Goal: Information Seeking & Learning: Learn about a topic

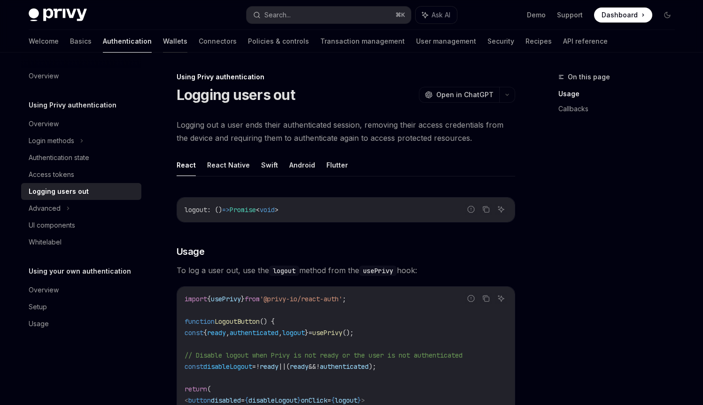
click at [163, 41] on link "Wallets" at bounding box center [175, 41] width 24 height 23
type textarea "*"
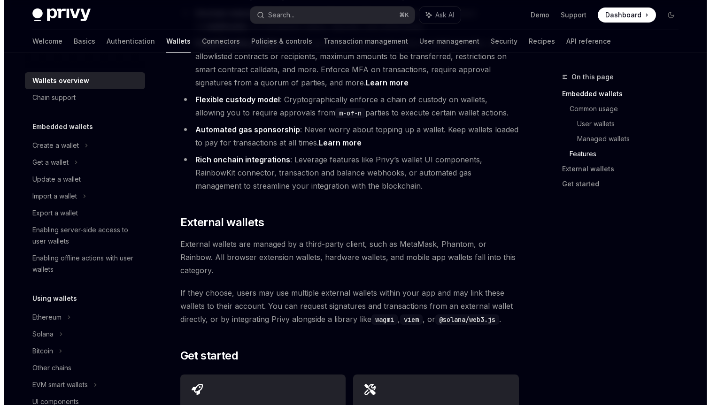
scroll to position [1251, 0]
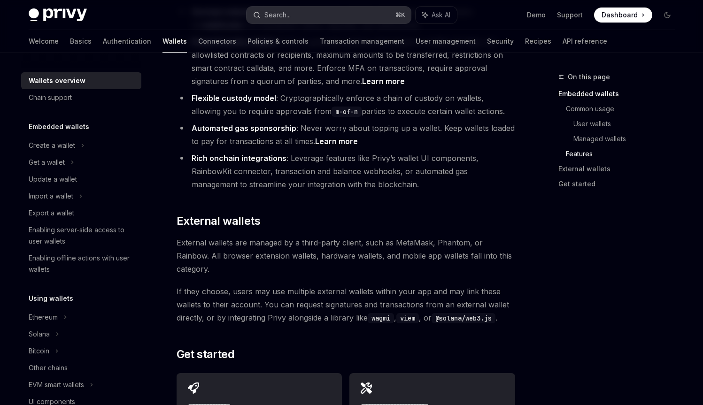
click at [283, 19] on div "Search..." at bounding box center [277, 14] width 26 height 11
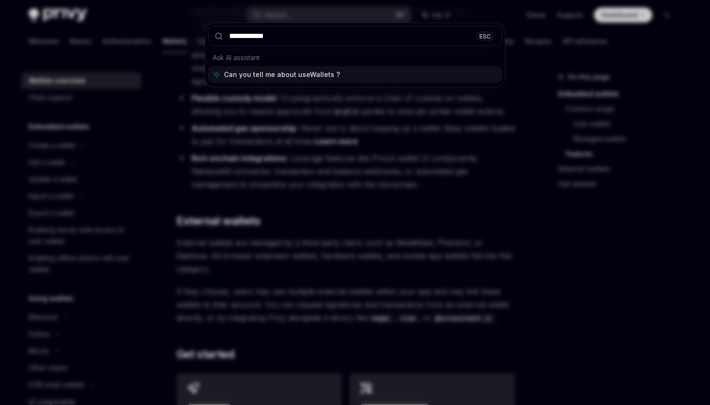
type input "**********"
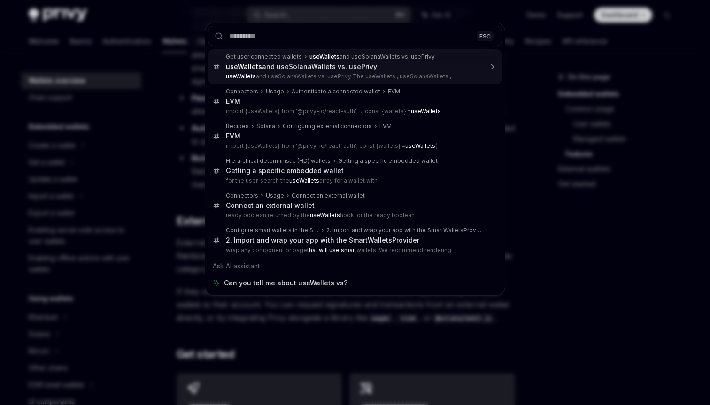
type textarea "*"
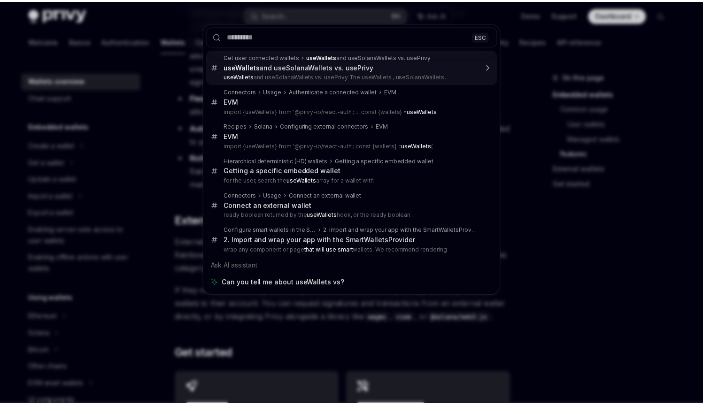
scroll to position [784, 0]
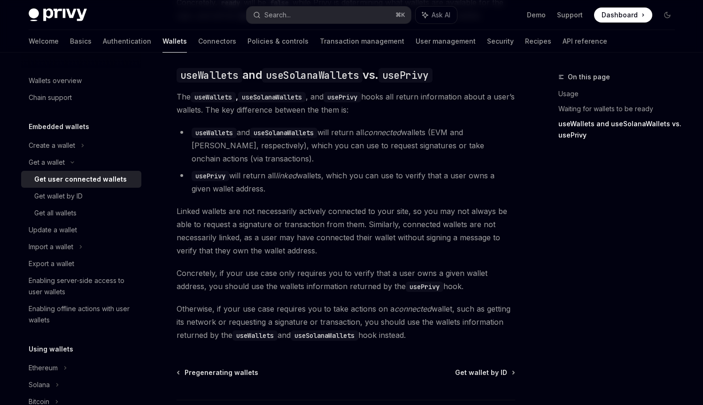
click at [212, 162] on li "useWallets and useSolanaWallets will return all connected wallets (EVM and Sola…" at bounding box center [346, 145] width 339 height 39
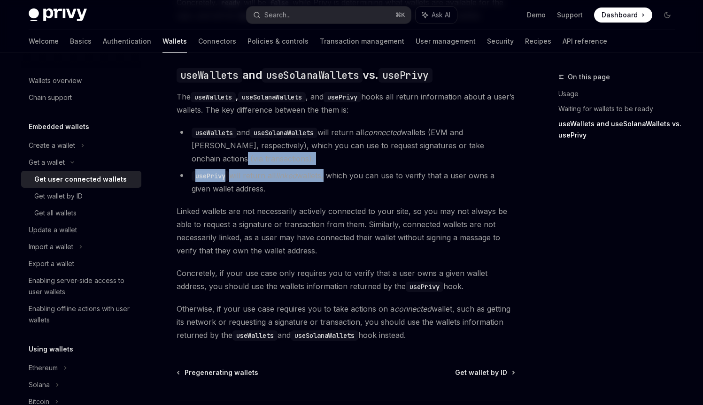
drag, startPoint x: 212, startPoint y: 162, endPoint x: 324, endPoint y: 184, distance: 114.3
click at [324, 184] on ul "useWallets and useSolanaWallets will return all connected wallets (EVM and Sola…" at bounding box center [346, 160] width 339 height 69
click at [322, 183] on li "usePrivy will return all linked wallets, which you can use to verify that a use…" at bounding box center [346, 182] width 339 height 26
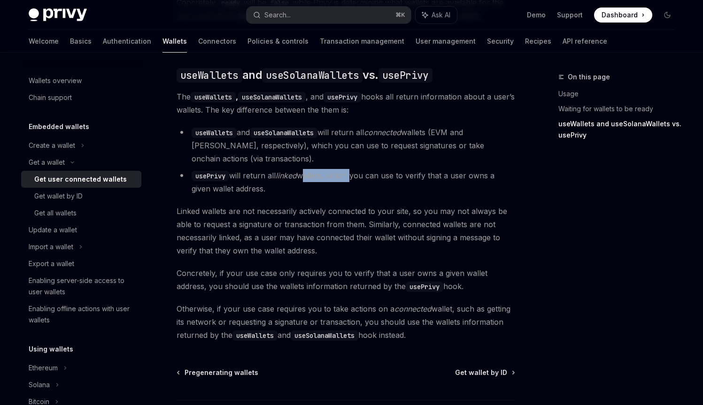
drag, startPoint x: 321, startPoint y: 183, endPoint x: 341, endPoint y: 182, distance: 19.8
click at [341, 182] on li "usePrivy will return all linked wallets, which you can use to verify that a use…" at bounding box center [346, 182] width 339 height 26
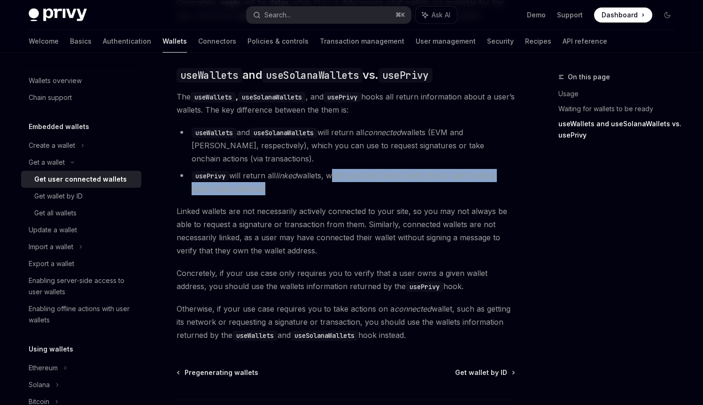
drag, startPoint x: 340, startPoint y: 182, endPoint x: 252, endPoint y: 192, distance: 88.9
click at [252, 192] on li "usePrivy will return all linked wallets, which you can use to verify that a use…" at bounding box center [346, 182] width 339 height 26
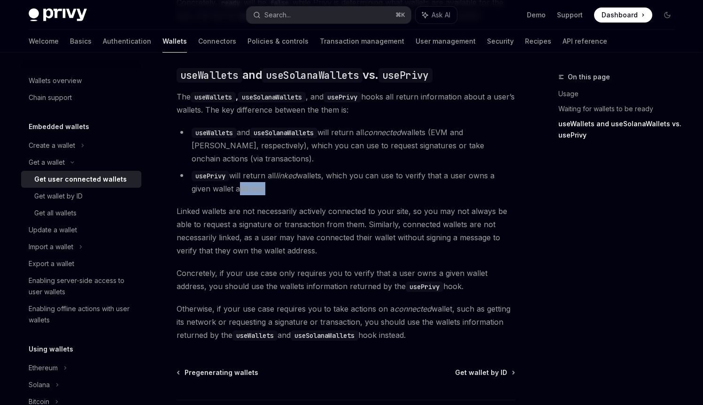
click at [252, 192] on li "usePrivy will return all linked wallets, which you can use to verify that a use…" at bounding box center [346, 182] width 339 height 26
click at [293, 158] on li "useWallets and useSolanaWallets will return all connected wallets (EVM and Sola…" at bounding box center [346, 145] width 339 height 39
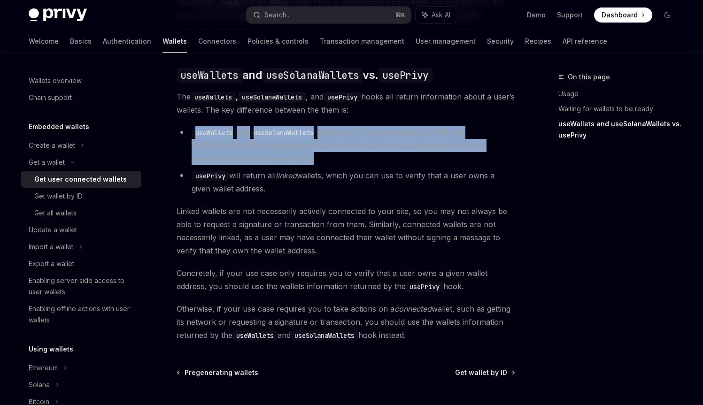
click at [293, 158] on li "useWallets and useSolanaWallets will return all connected wallets (EVM and Sola…" at bounding box center [346, 145] width 339 height 39
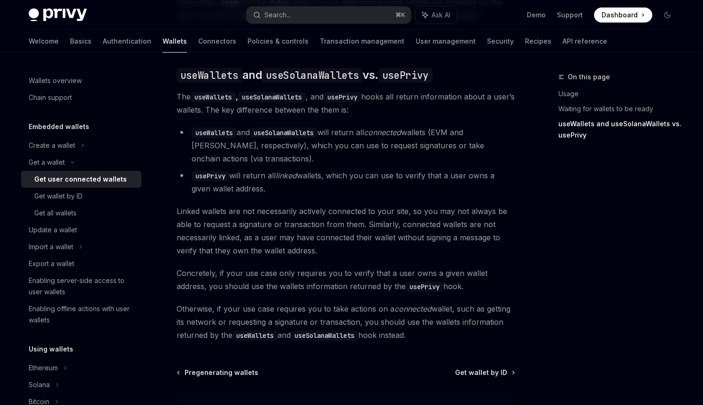
click at [265, 180] on li "usePrivy will return all linked wallets, which you can use to verify that a use…" at bounding box center [346, 182] width 339 height 26
drag, startPoint x: 265, startPoint y: 180, endPoint x: 320, endPoint y: 181, distance: 54.5
click at [320, 181] on li "usePrivy will return all linked wallets, which you can use to verify that a use…" at bounding box center [346, 182] width 339 height 26
click at [341, 180] on li "usePrivy will return all linked wallets, which you can use to verify that a use…" at bounding box center [346, 182] width 339 height 26
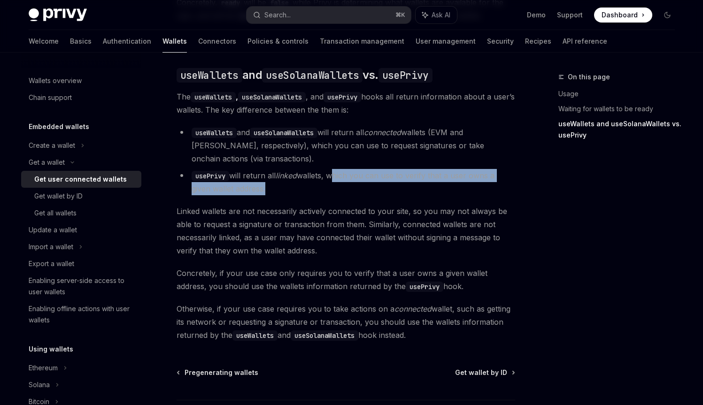
drag, startPoint x: 341, startPoint y: 180, endPoint x: 258, endPoint y: 193, distance: 84.1
click at [258, 193] on li "usePrivy will return all linked wallets, which you can use to verify that a use…" at bounding box center [346, 182] width 339 height 26
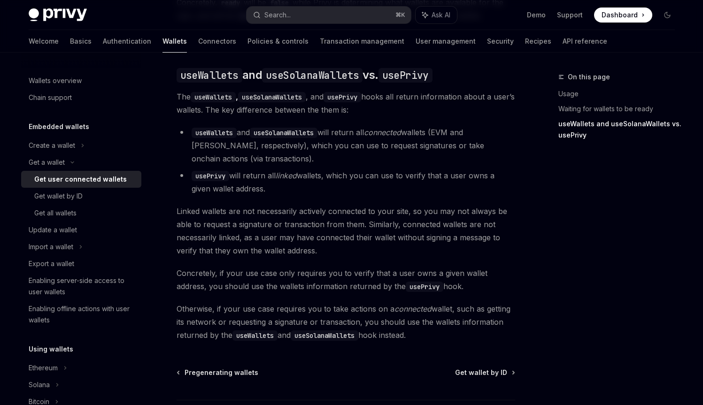
click at [273, 216] on span "Linked wallets are not necessarily actively connected to your site, so you may …" at bounding box center [346, 231] width 339 height 53
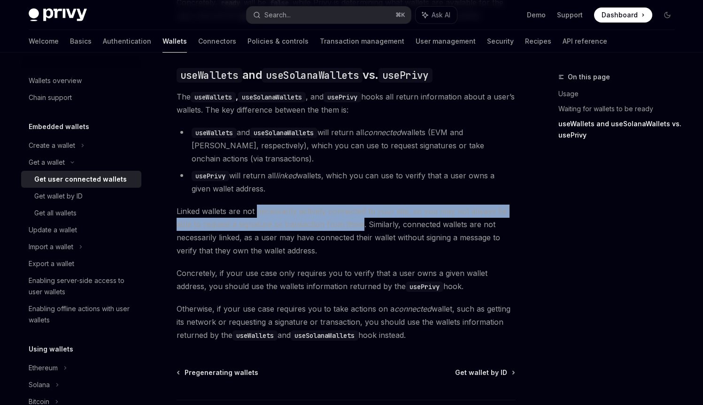
drag, startPoint x: 273, startPoint y: 216, endPoint x: 356, endPoint y: 227, distance: 83.3
click at [356, 227] on span "Linked wallets are not necessarily actively connected to your site, so you may …" at bounding box center [346, 231] width 339 height 53
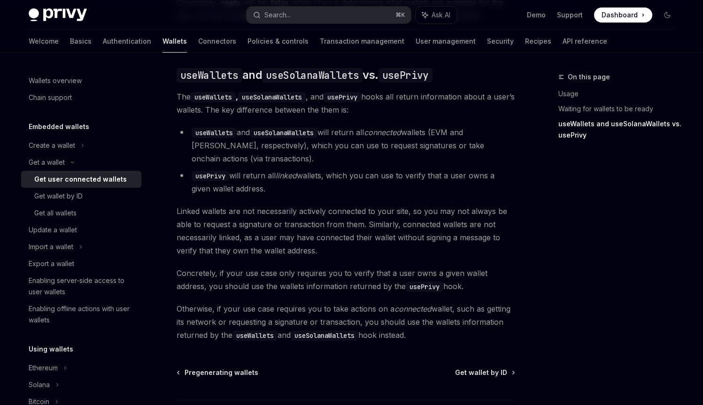
click at [371, 227] on span "Linked wallets are not necessarily actively connected to your site, so you may …" at bounding box center [346, 231] width 339 height 53
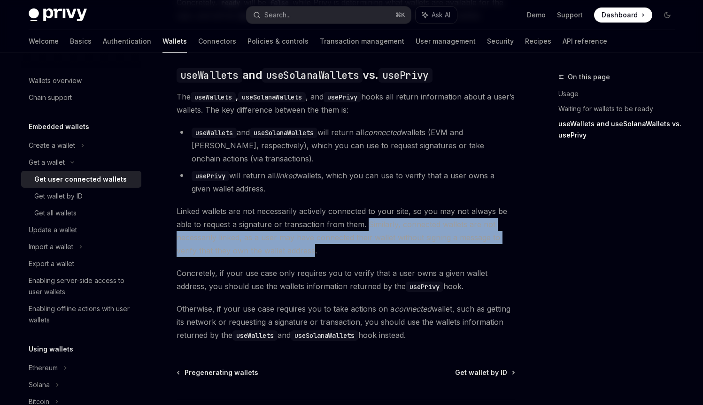
drag, startPoint x: 371, startPoint y: 227, endPoint x: 309, endPoint y: 255, distance: 69.1
click at [309, 255] on span "Linked wallets are not necessarily actively connected to your site, so you may …" at bounding box center [346, 231] width 339 height 53
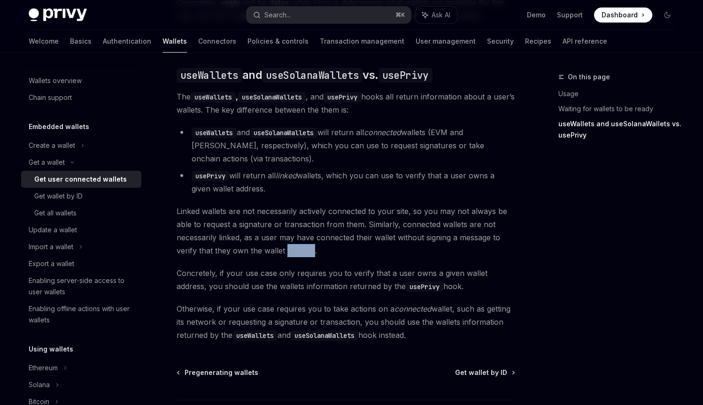
click at [309, 255] on span "Linked wallets are not necessarily actively connected to your site, so you may …" at bounding box center [346, 231] width 339 height 53
click at [305, 316] on span "Otherwise, if your use case requires you to take actions on a connected wallet,…" at bounding box center [346, 321] width 339 height 39
drag, startPoint x: 305, startPoint y: 316, endPoint x: 409, endPoint y: 310, distance: 104.0
click at [409, 310] on span "Otherwise, if your use case requires you to take actions on a connected wallet,…" at bounding box center [346, 321] width 339 height 39
click at [409, 310] on em "connected" at bounding box center [412, 308] width 37 height 9
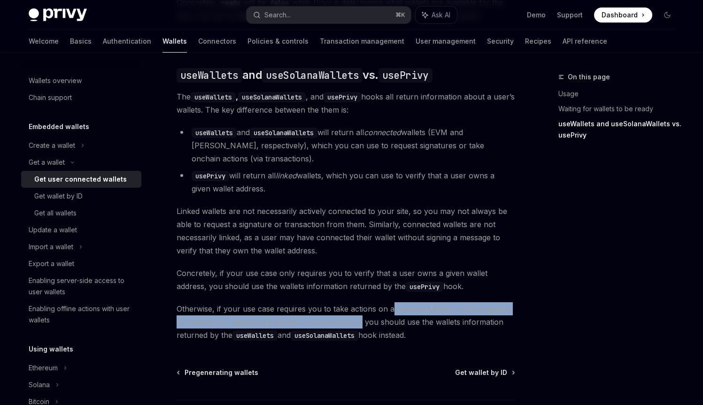
drag, startPoint x: 409, startPoint y: 310, endPoint x: 348, endPoint y: 324, distance: 62.3
click at [348, 324] on span "Otherwise, if your use case requires you to take actions on a connected wallet,…" at bounding box center [346, 321] width 339 height 39
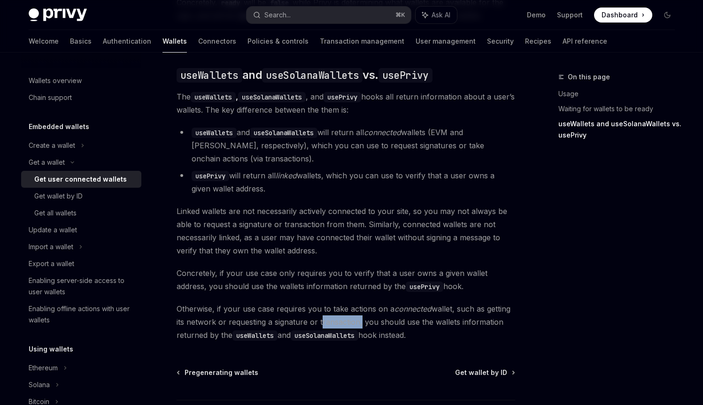
click at [348, 324] on span "Otherwise, if your use case requires you to take actions on a connected wallet,…" at bounding box center [346, 321] width 339 height 39
click at [273, 337] on code "useWallets" at bounding box center [254, 336] width 45 height 10
drag, startPoint x: 273, startPoint y: 337, endPoint x: 377, endPoint y: 339, distance: 103.3
click at [377, 339] on span "Otherwise, if your use case requires you to take actions on a connected wallet,…" at bounding box center [346, 321] width 339 height 39
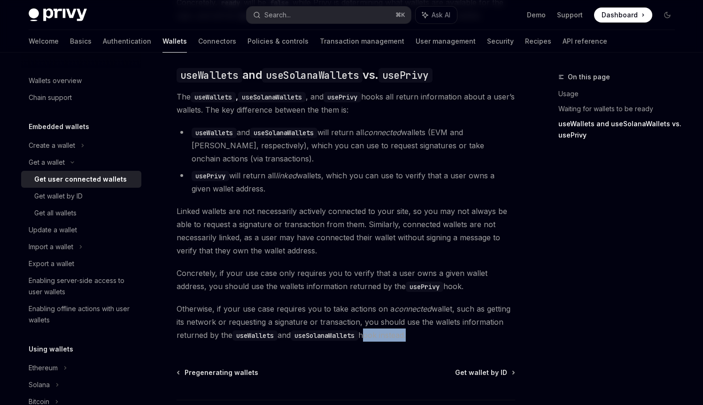
drag, startPoint x: 377, startPoint y: 339, endPoint x: 397, endPoint y: 340, distance: 20.2
click at [396, 340] on span "Otherwise, if your use case requires you to take actions on a connected wallet,…" at bounding box center [346, 321] width 339 height 39
click at [397, 340] on span "Otherwise, if your use case requires you to take actions on a connected wallet,…" at bounding box center [346, 321] width 339 height 39
click at [299, 12] on button "Search... ⌘ K" at bounding box center [329, 15] width 164 height 17
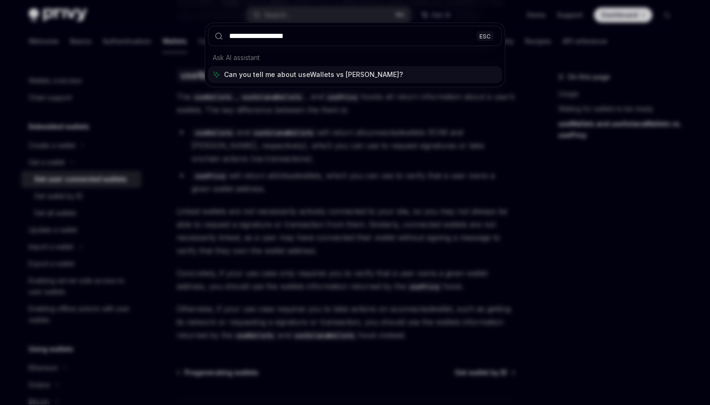
type input "**********"
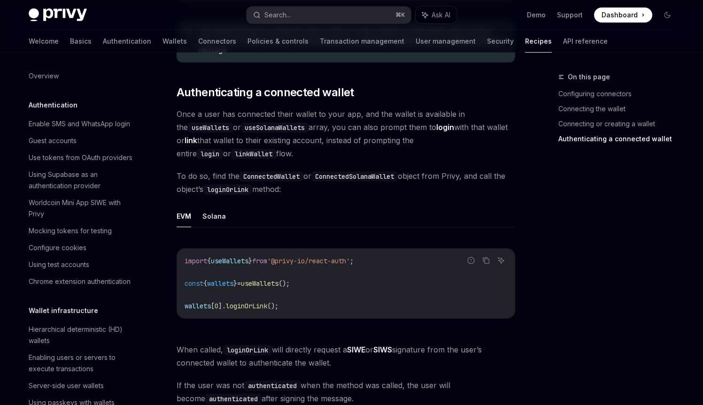
scroll to position [1506, 0]
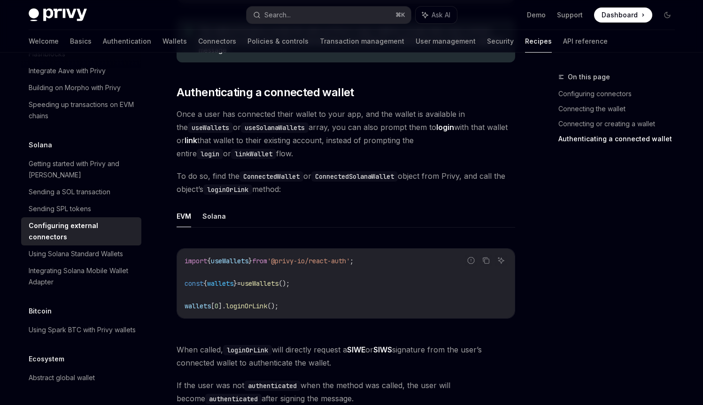
click at [259, 108] on span "Once a user has connected their wallet to your app, and the wallet is available…" at bounding box center [346, 134] width 339 height 53
click at [270, 125] on span "Once a user has connected their wallet to your app, and the wallet is available…" at bounding box center [346, 134] width 339 height 53
click at [228, 205] on ul "EVM Solana" at bounding box center [346, 216] width 339 height 23
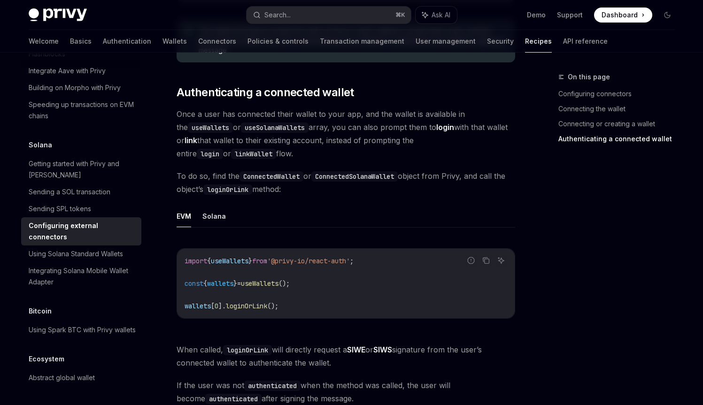
click at [224, 205] on ul "EVM Solana" at bounding box center [346, 216] width 339 height 23
click at [222, 205] on button "Solana" at bounding box center [213, 216] width 23 height 22
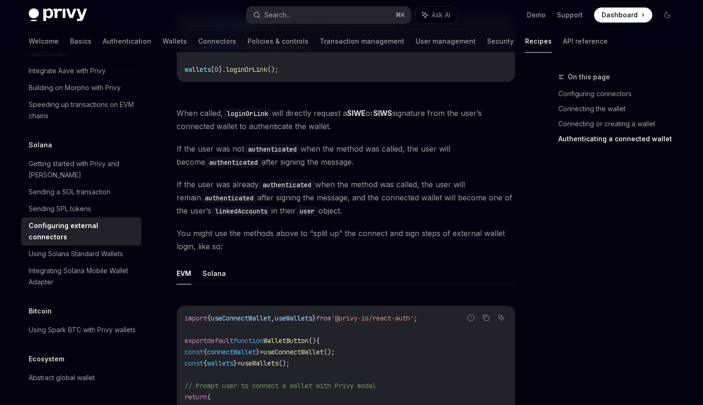
scroll to position [1557, 0]
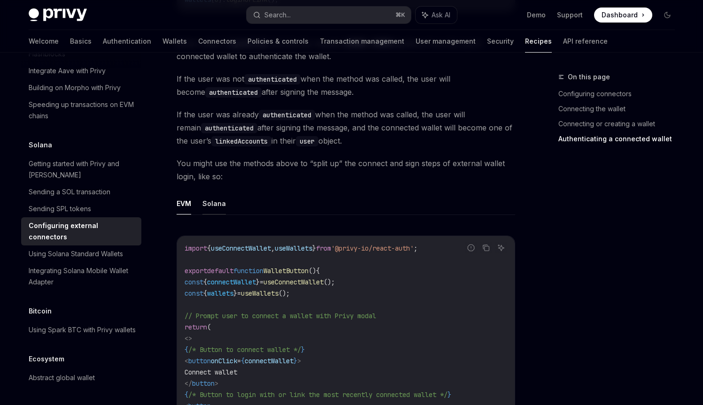
click at [224, 193] on button "Solana" at bounding box center [213, 204] width 23 height 22
type textarea "*"
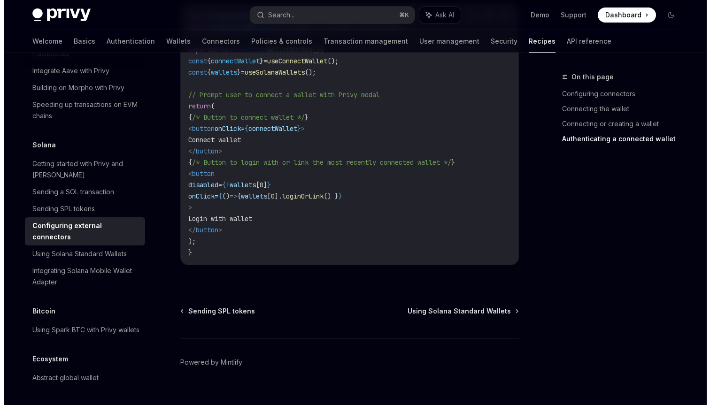
scroll to position [1789, 0]
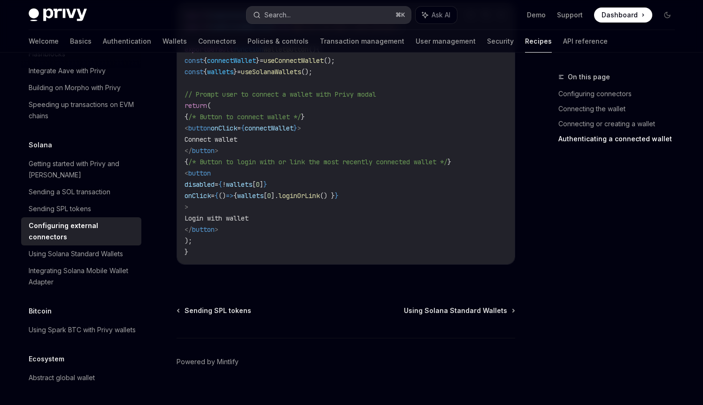
click at [305, 15] on button "Search... ⌘ K" at bounding box center [329, 15] width 164 height 17
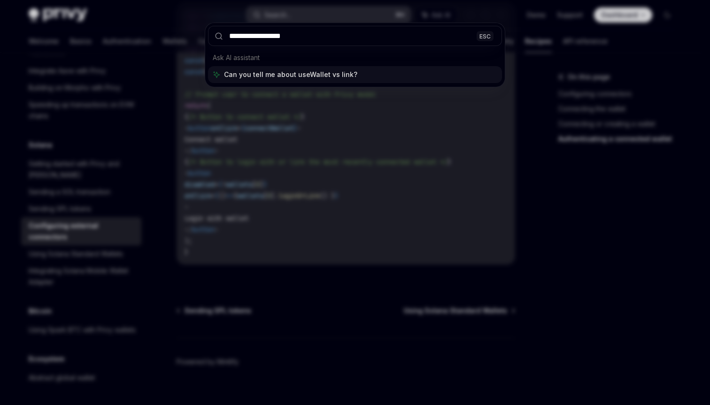
type input "**********"
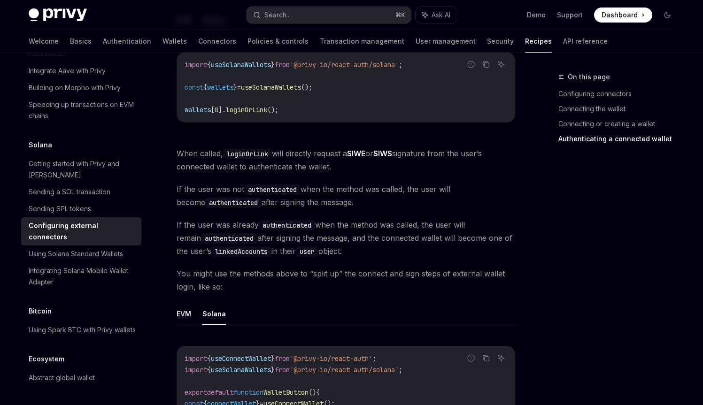
scroll to position [1447, 0]
click at [219, 182] on span "If the user was not authenticated when the method was called, the user will bec…" at bounding box center [346, 195] width 339 height 26
click at [248, 217] on span "If the user was already authenticated when the method was called, the user will…" at bounding box center [346, 236] width 339 height 39
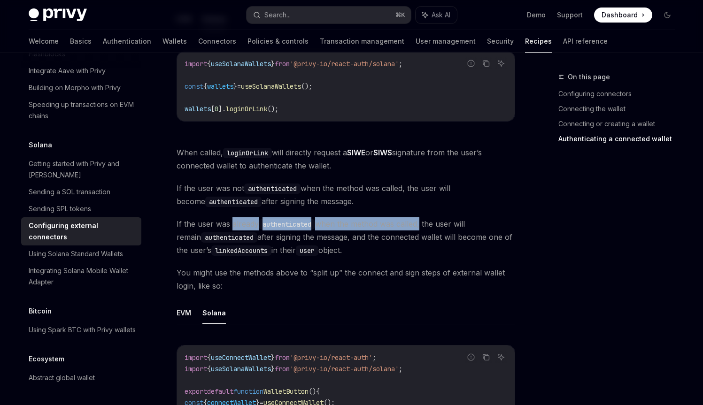
drag, startPoint x: 248, startPoint y: 210, endPoint x: 402, endPoint y: 213, distance: 154.5
click at [402, 217] on span "If the user was already authenticated when the method was called, the user will…" at bounding box center [346, 236] width 339 height 39
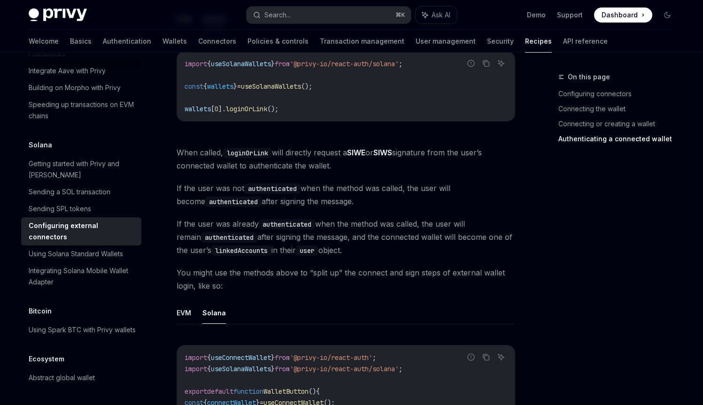
click at [297, 222] on span "If the user was already authenticated when the method was called, the user will…" at bounding box center [346, 236] width 339 height 39
drag, startPoint x: 297, startPoint y: 222, endPoint x: 355, endPoint y: 224, distance: 58.8
click at [355, 224] on span "If the user was already authenticated when the method was called, the user will…" at bounding box center [346, 236] width 339 height 39
drag, startPoint x: 355, startPoint y: 224, endPoint x: 281, endPoint y: 236, distance: 75.6
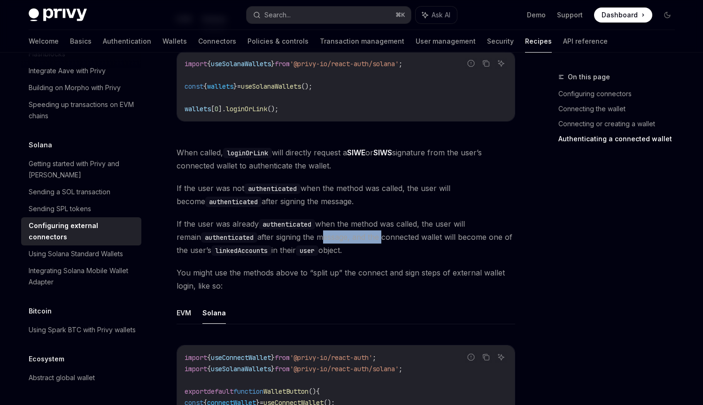
click at [281, 236] on span "If the user was already authenticated when the method was called, the user will…" at bounding box center [346, 236] width 339 height 39
click at [263, 266] on span "You might use the methods above to “split up” the connect and sign steps of ext…" at bounding box center [346, 279] width 339 height 26
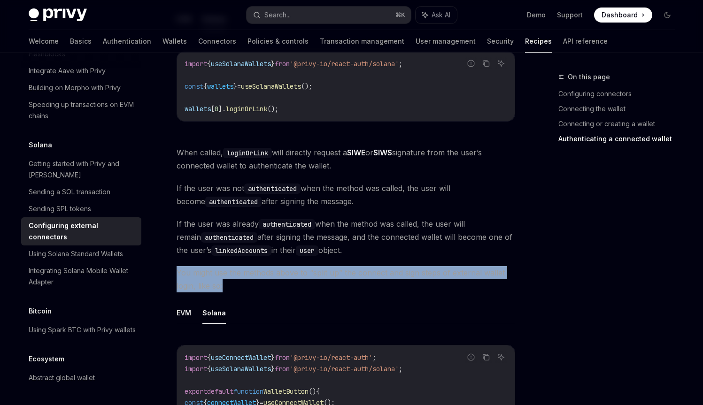
click at [263, 266] on span "You might use the methods above to “split up” the connect and sign steps of ext…" at bounding box center [346, 279] width 339 height 26
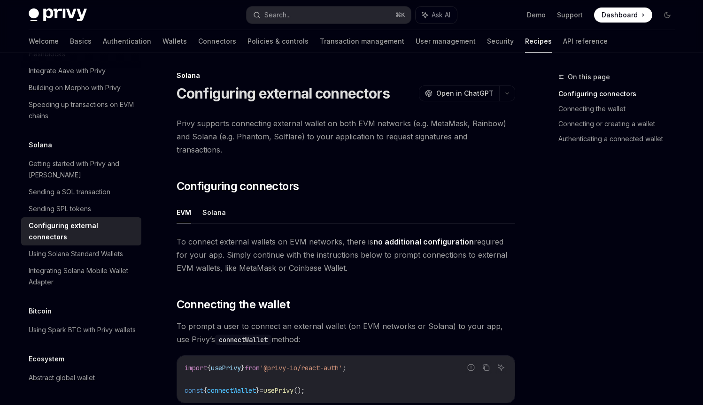
scroll to position [2, 0]
click at [220, 202] on button "Solana" at bounding box center [213, 212] width 23 height 22
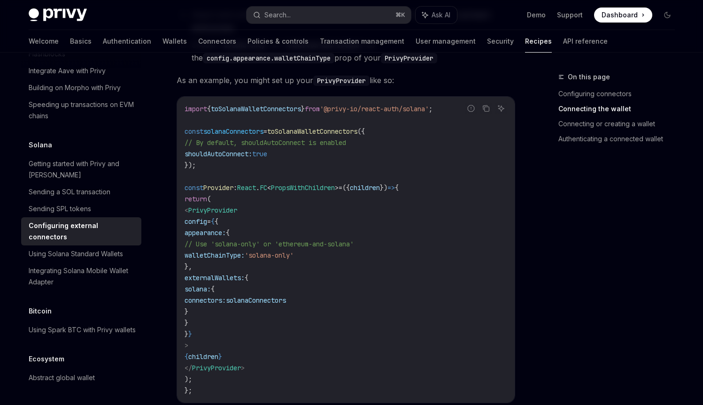
scroll to position [251, 0]
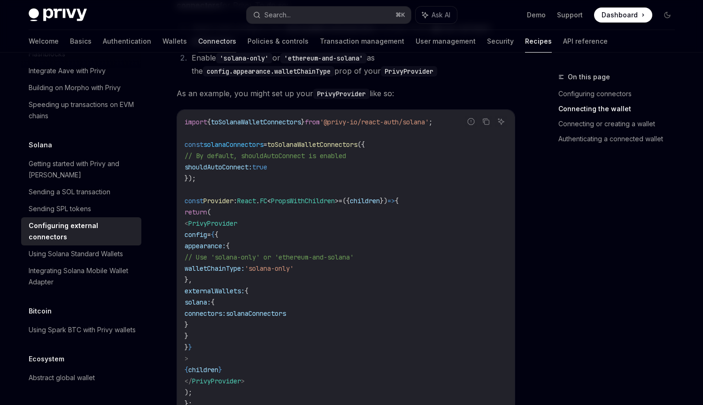
click at [198, 44] on link "Connectors" at bounding box center [217, 41] width 38 height 23
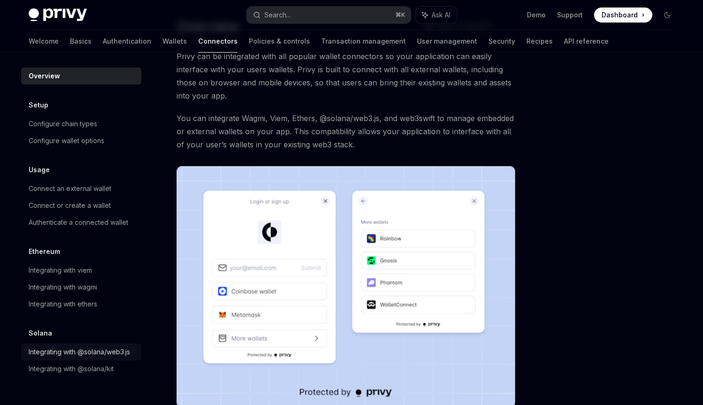
scroll to position [68, 0]
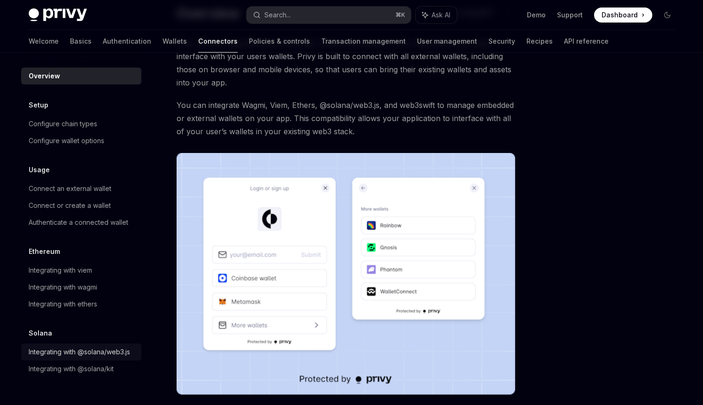
click at [76, 350] on div "Integrating with @solana/web3.js" at bounding box center [79, 352] width 101 height 11
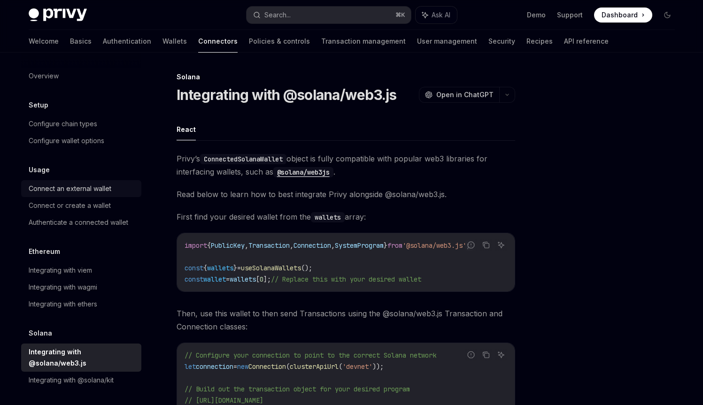
click at [77, 191] on div "Connect an external wallet" at bounding box center [70, 188] width 83 height 11
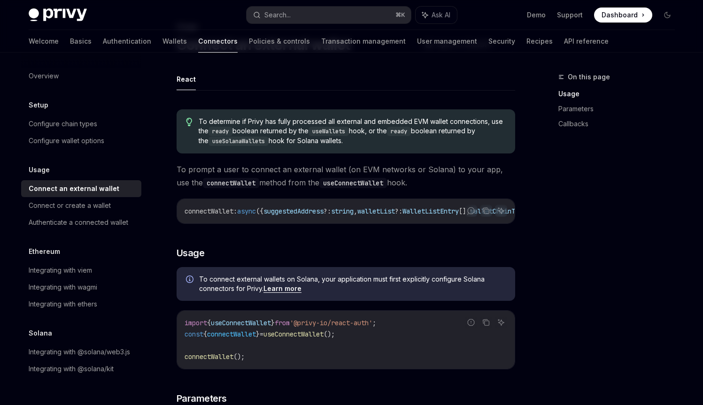
scroll to position [16, 0]
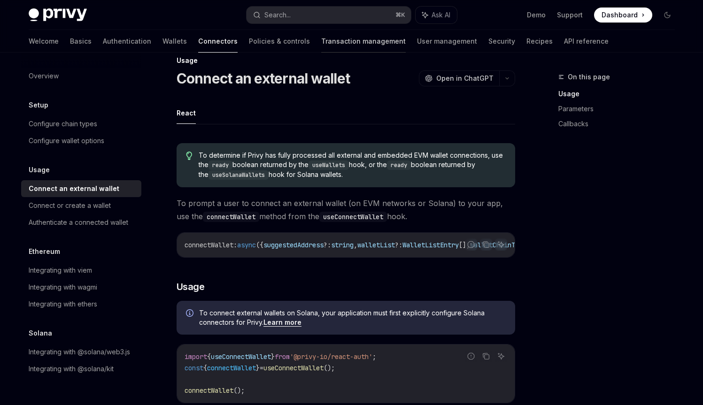
click at [321, 47] on link "Transaction management" at bounding box center [363, 41] width 85 height 23
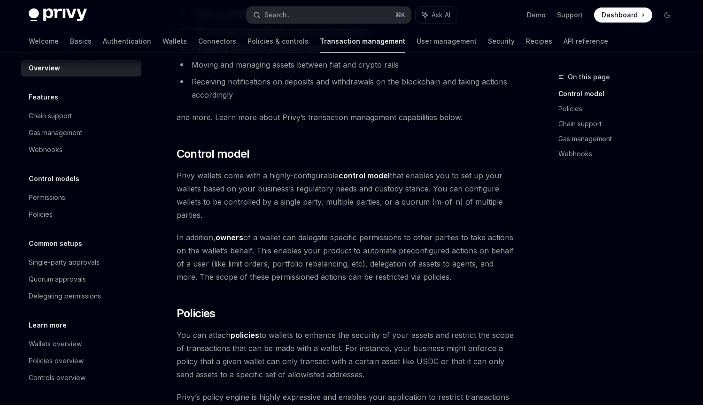
scroll to position [121, 0]
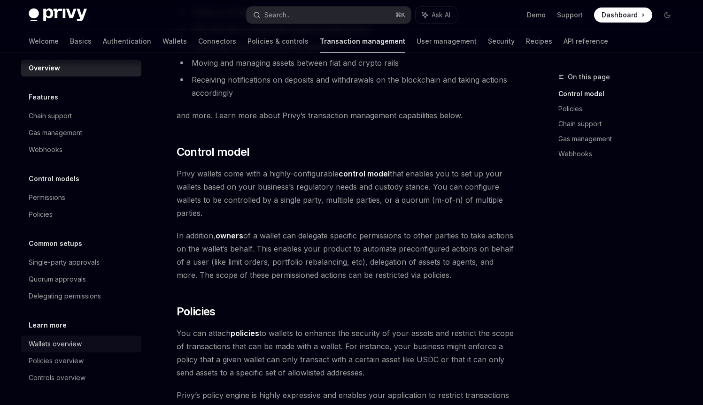
click at [78, 343] on div "Wallets overview" at bounding box center [55, 344] width 53 height 11
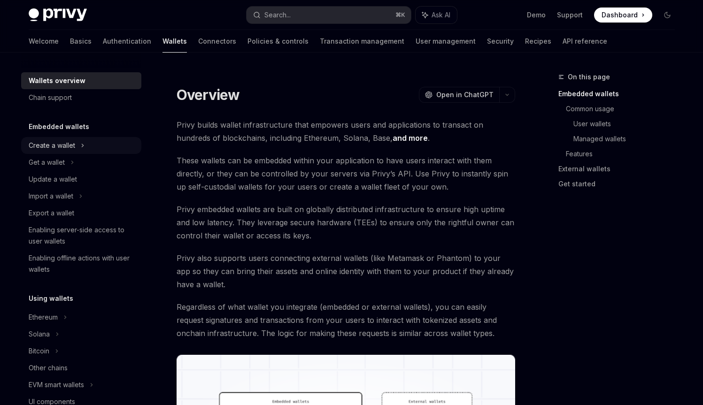
click at [82, 147] on icon at bounding box center [82, 145] width 1 height 3
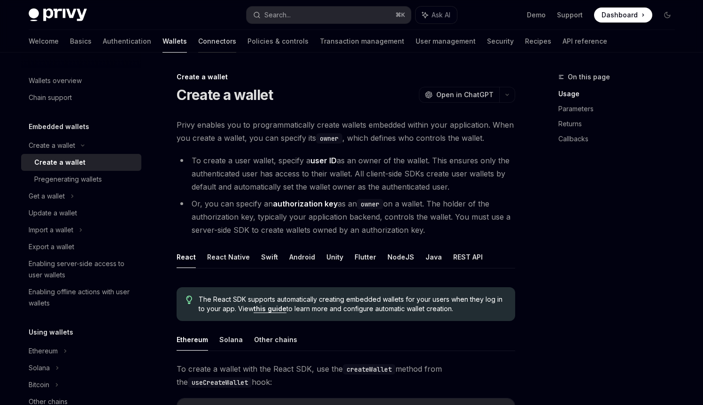
click at [198, 44] on link "Connectors" at bounding box center [217, 41] width 38 height 23
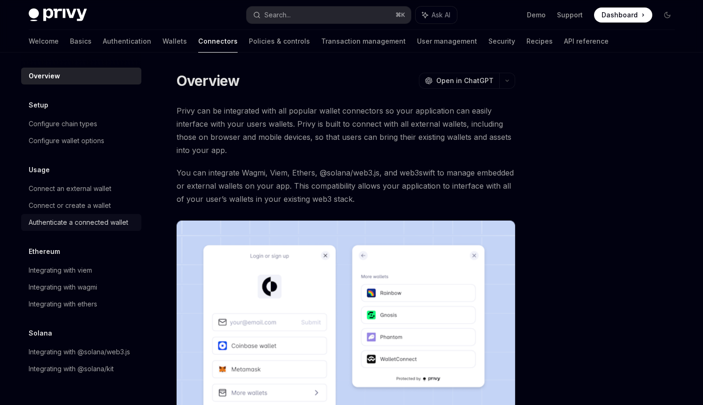
click at [96, 224] on div "Authenticate a connected wallet" at bounding box center [79, 222] width 100 height 11
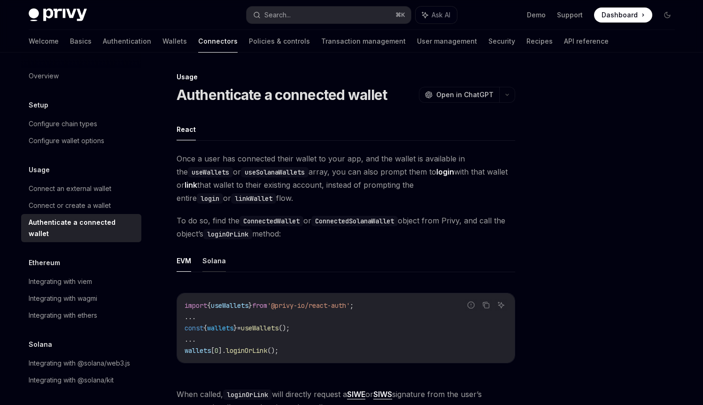
click at [216, 258] on button "Solana" at bounding box center [213, 261] width 23 height 22
click at [85, 84] on link "Overview" at bounding box center [81, 76] width 120 height 17
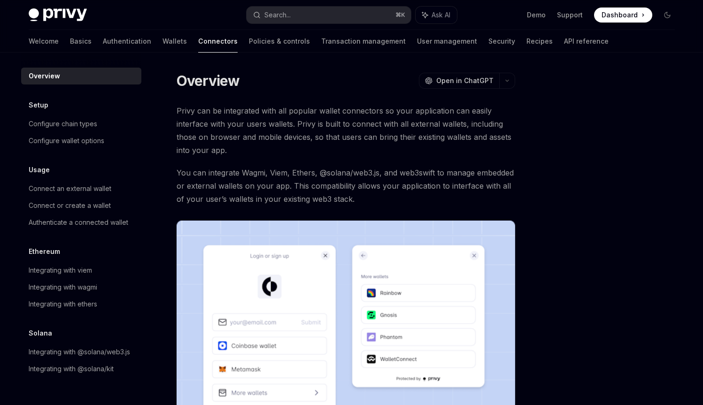
type textarea "*"
